Goal: Information Seeking & Learning: Learn about a topic

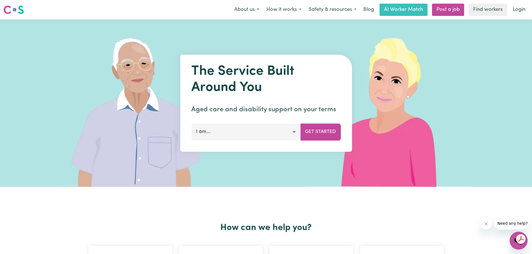
click at [295, 136] on button "I am..." at bounding box center [245, 132] width 109 height 17
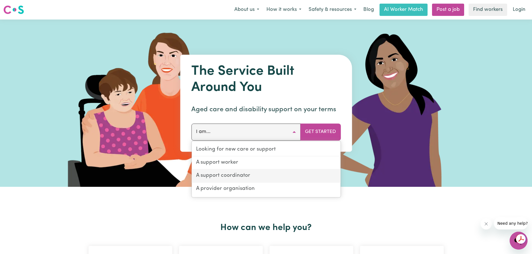
click at [258, 176] on link "A support coordinator" at bounding box center [265, 176] width 149 height 13
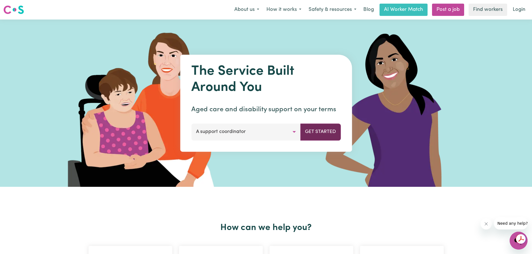
click at [316, 129] on button "Get Started" at bounding box center [320, 132] width 40 height 17
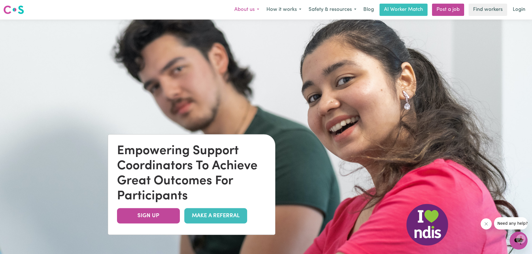
click at [255, 9] on button "About us" at bounding box center [247, 10] width 32 height 12
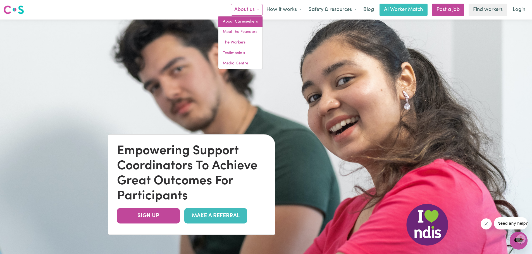
click at [253, 21] on link "About Careseekers" at bounding box center [240, 21] width 44 height 11
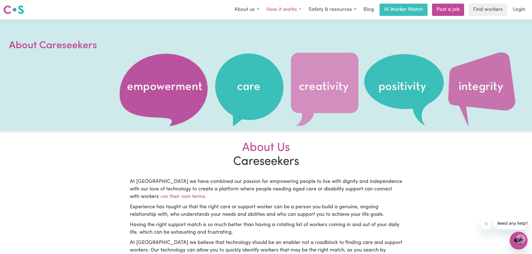
click at [298, 8] on button "How it works" at bounding box center [284, 10] width 42 height 12
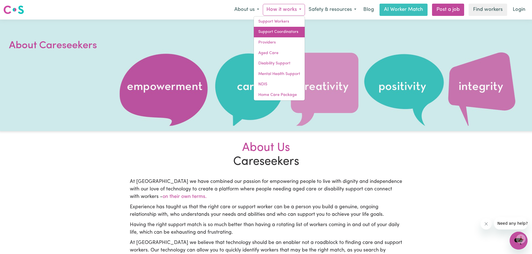
click at [282, 28] on link "Support Coordinators" at bounding box center [279, 32] width 51 height 11
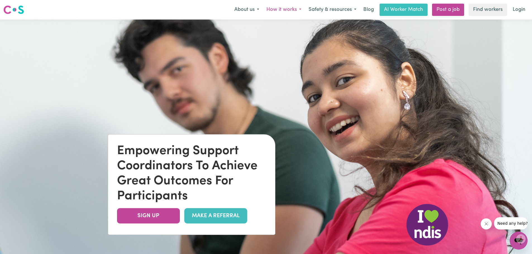
click at [299, 9] on button "How it works" at bounding box center [284, 10] width 42 height 12
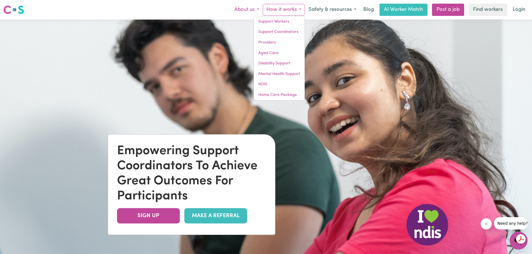
click at [246, 10] on button "About us" at bounding box center [247, 10] width 32 height 12
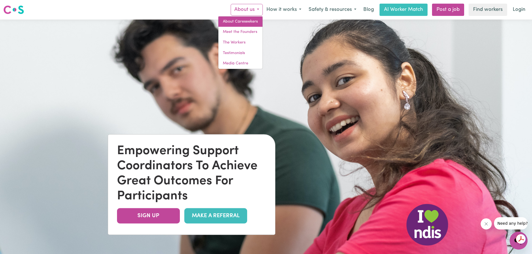
click at [240, 19] on link "About Careseekers" at bounding box center [240, 21] width 44 height 11
